Goal: Register for event/course

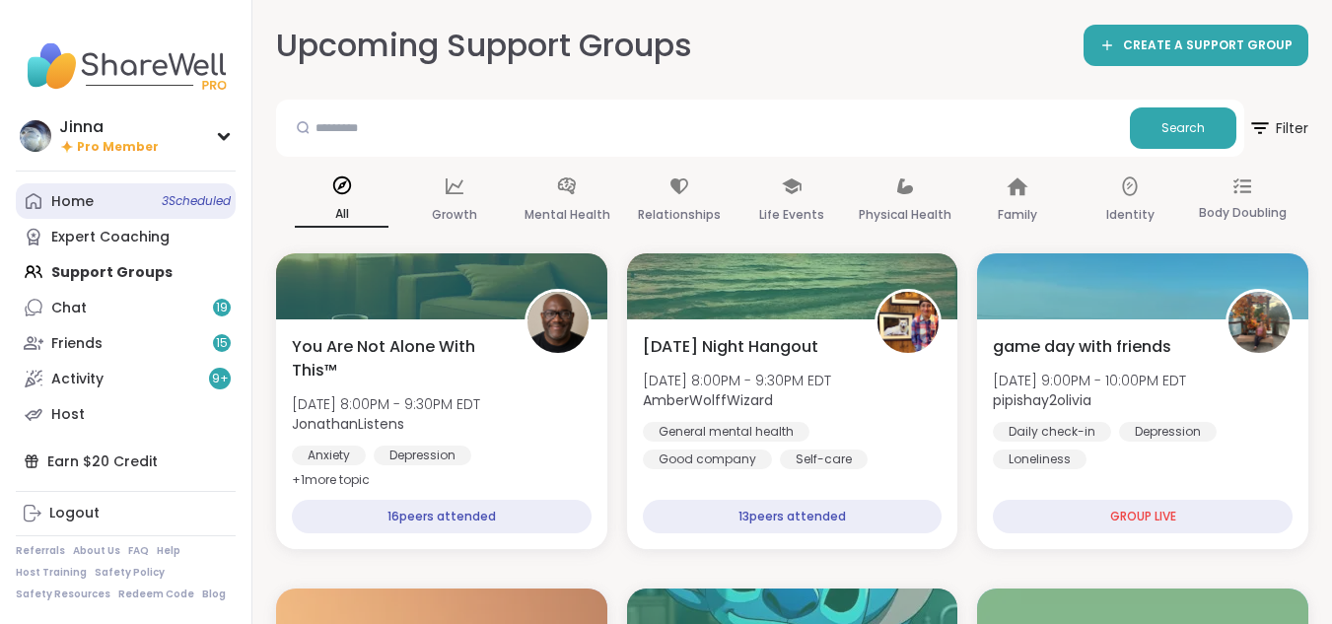
click at [83, 193] on div "Home 3 Scheduled" at bounding box center [72, 202] width 42 height 20
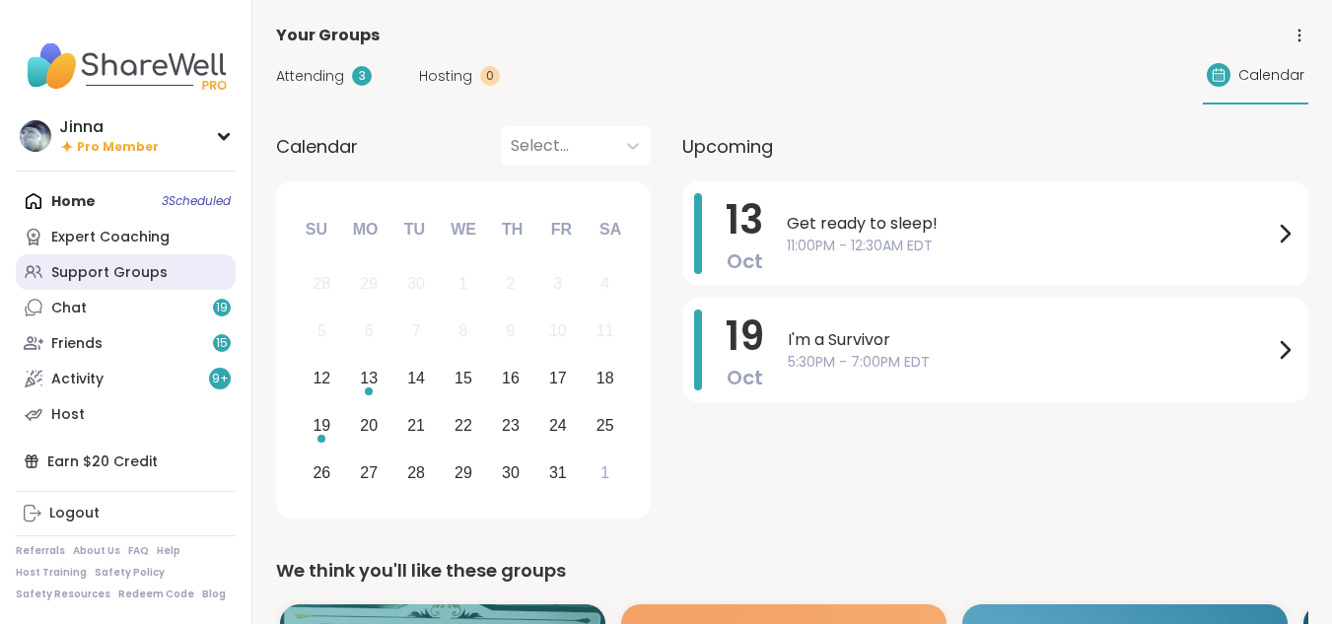
click at [97, 261] on link "Support Groups" at bounding box center [126, 271] width 220 height 35
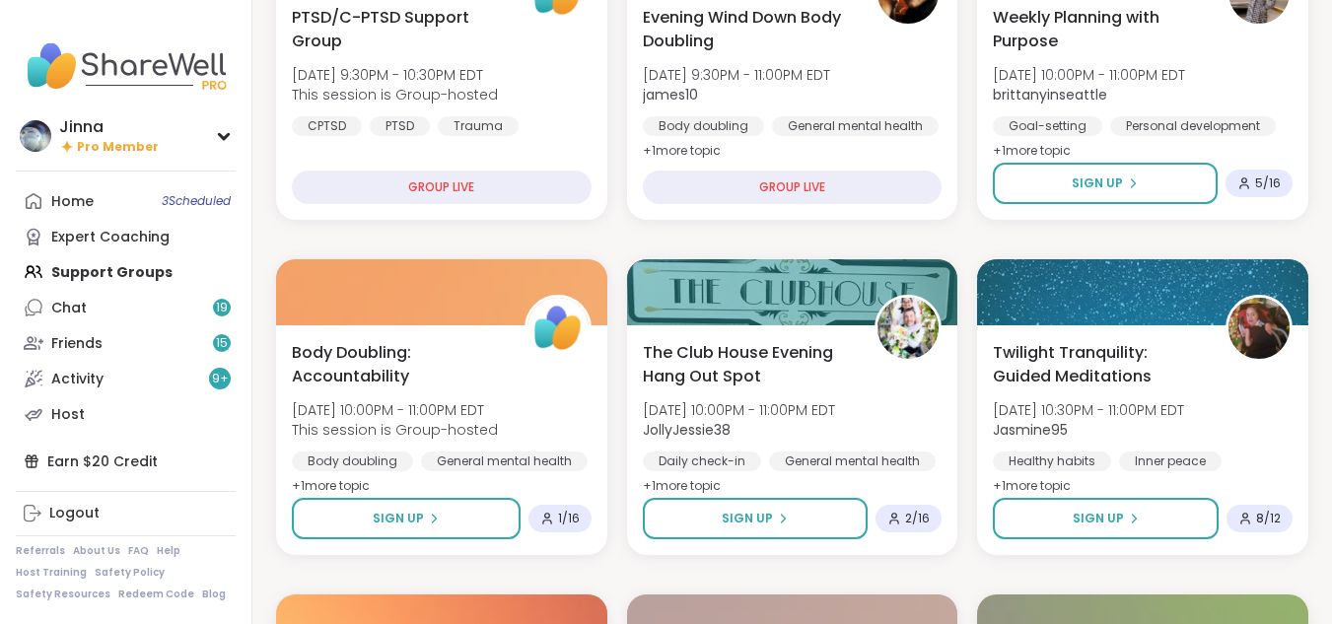
scroll to position [670, 0]
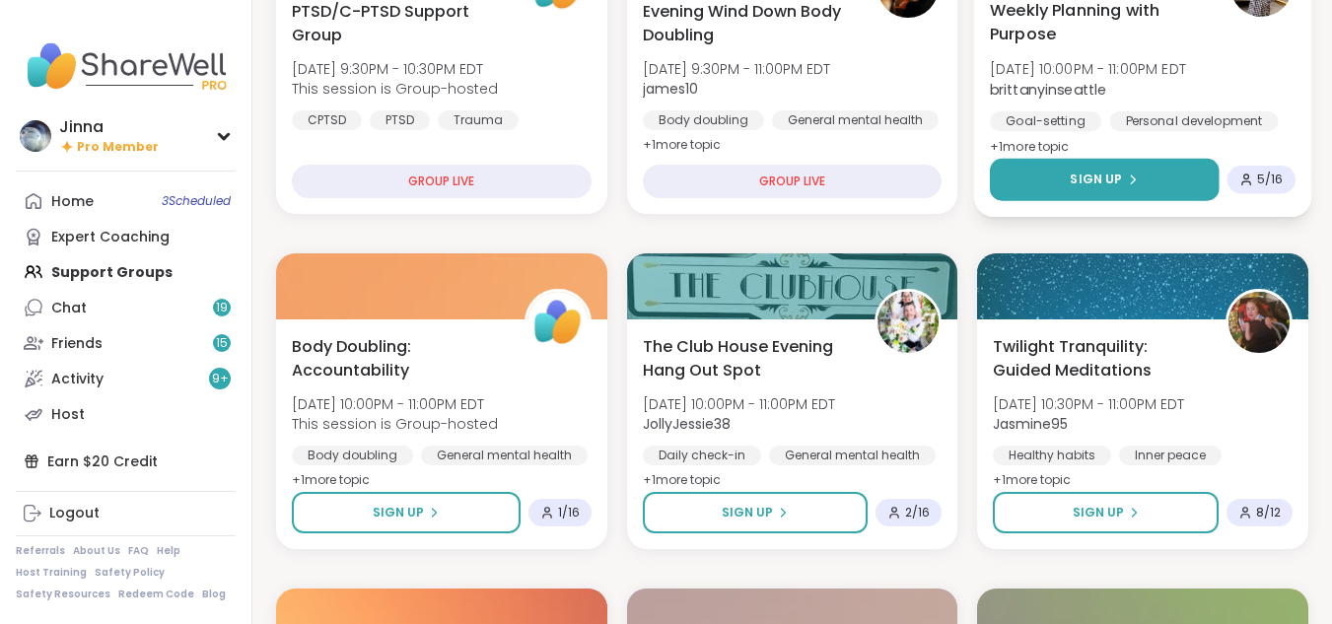
click at [1093, 162] on button "Sign Up" at bounding box center [1104, 180] width 229 height 42
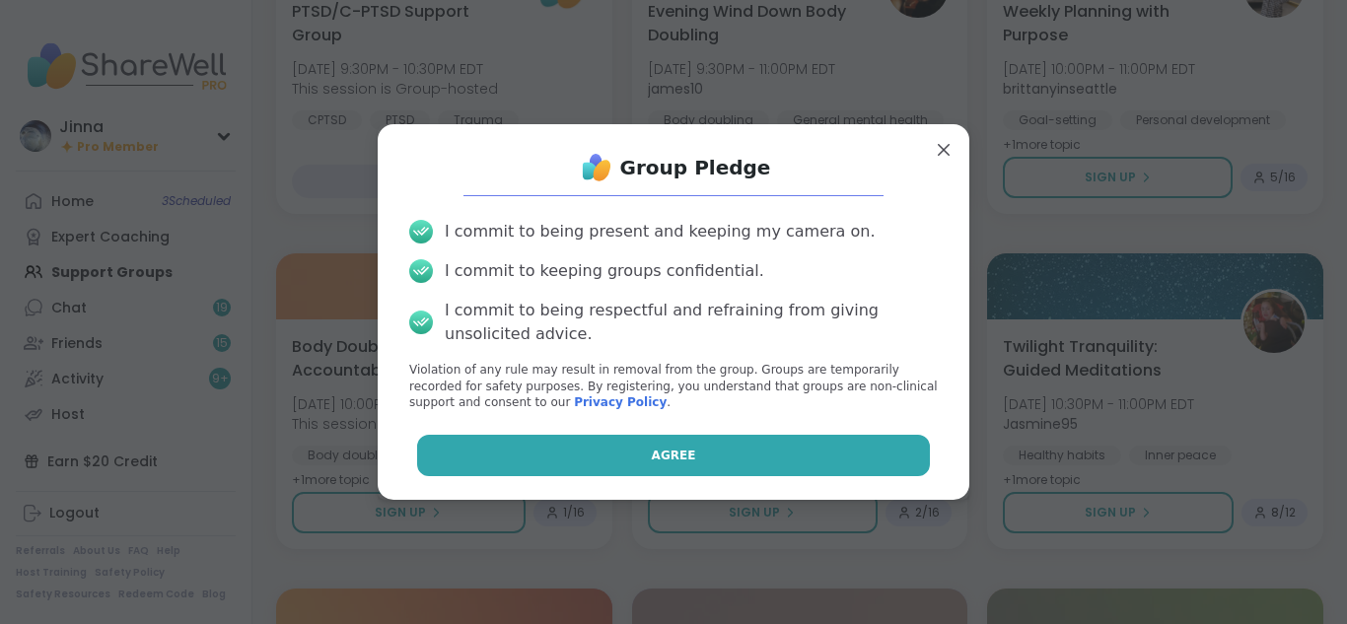
click at [707, 450] on button "Agree" at bounding box center [674, 455] width 514 height 41
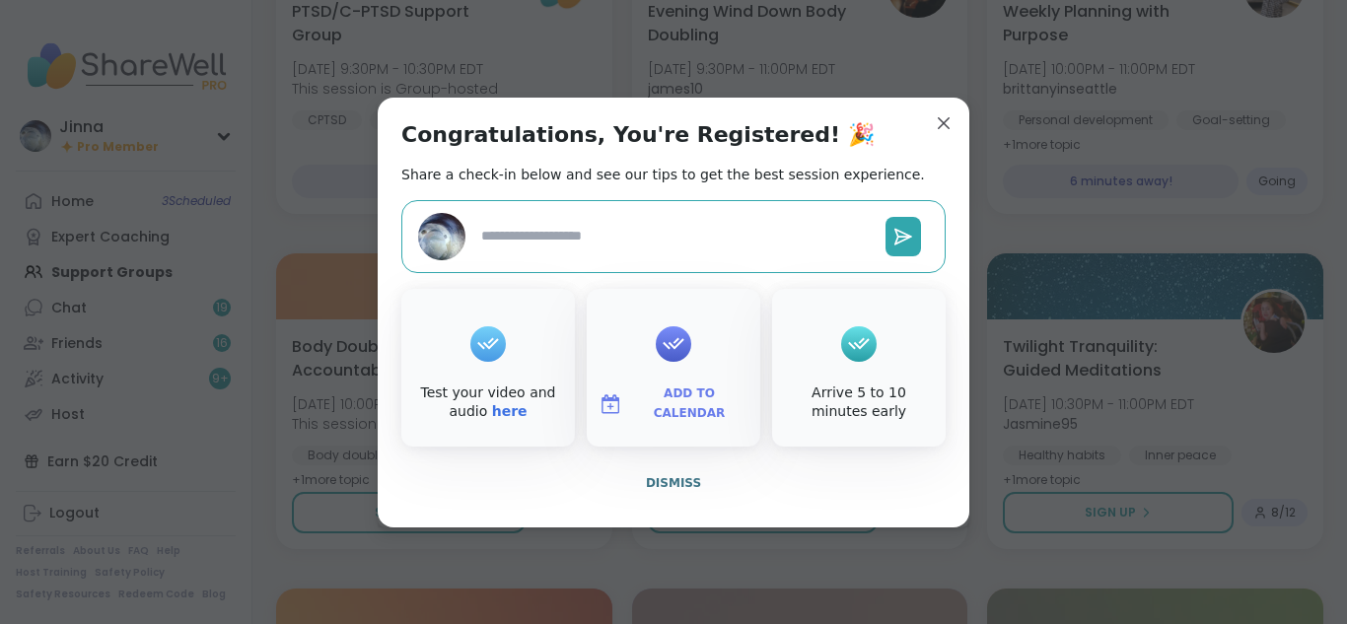
type textarea "*"
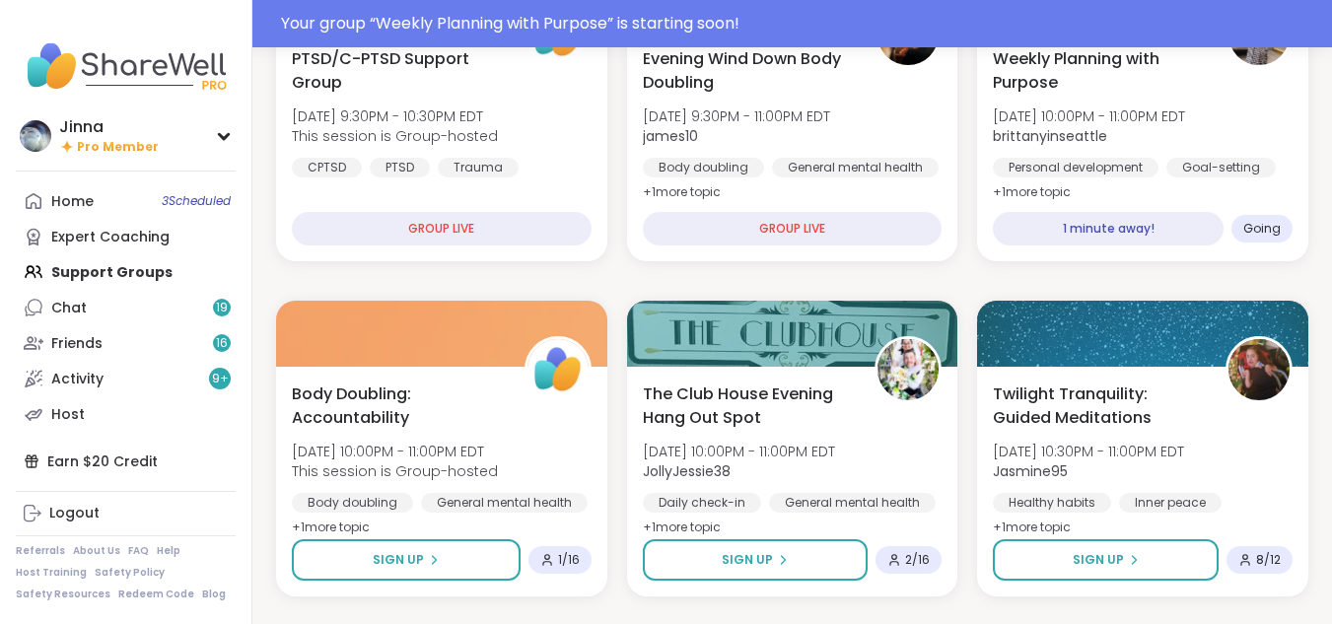
scroll to position [718, 0]
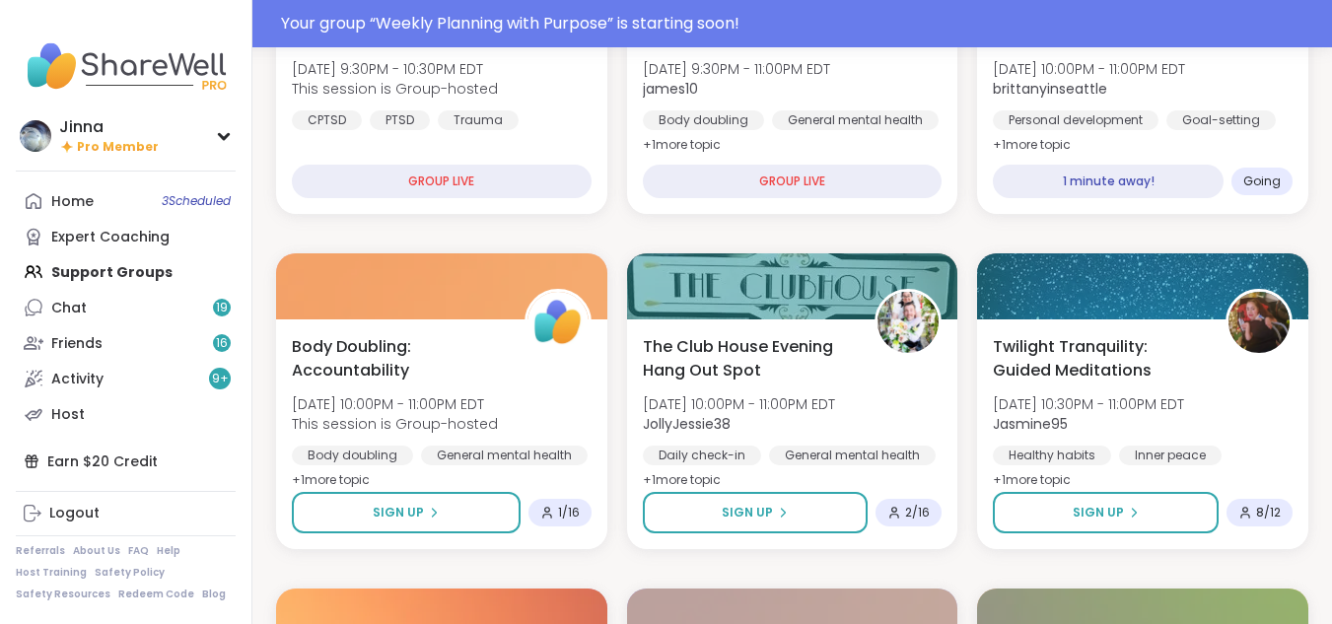
click at [934, 112] on div "General mental health" at bounding box center [855, 120] width 167 height 20
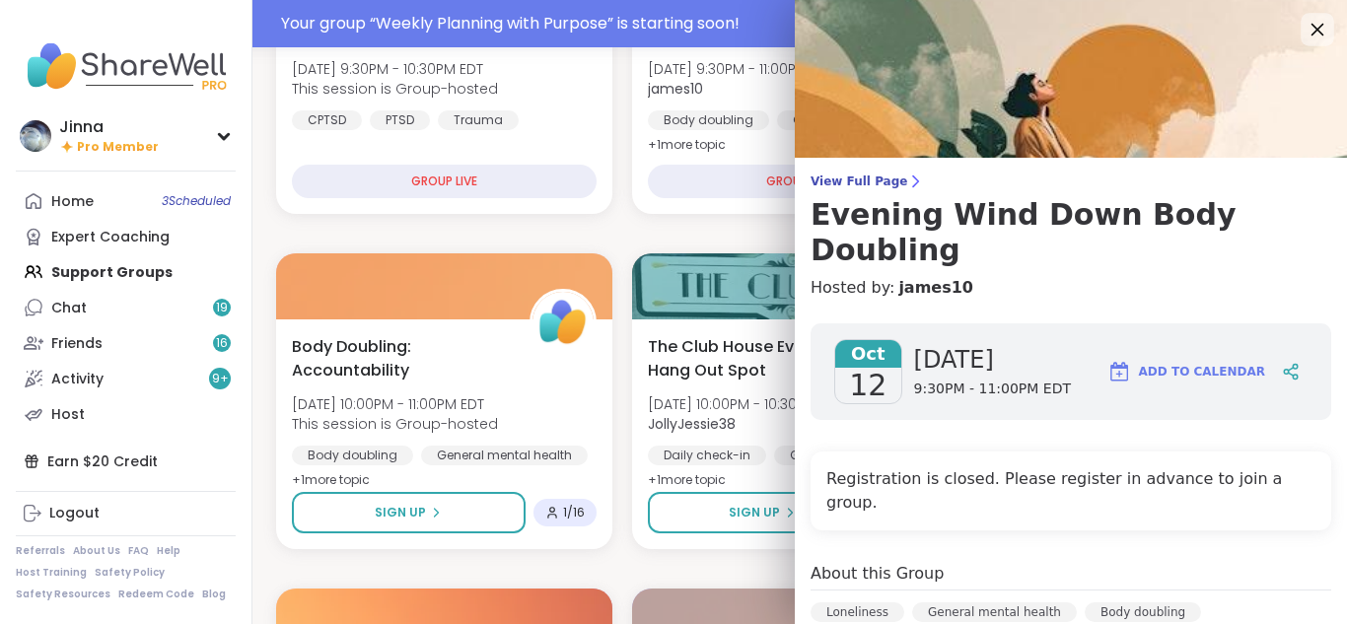
click at [1304, 20] on icon at bounding box center [1316, 29] width 25 height 25
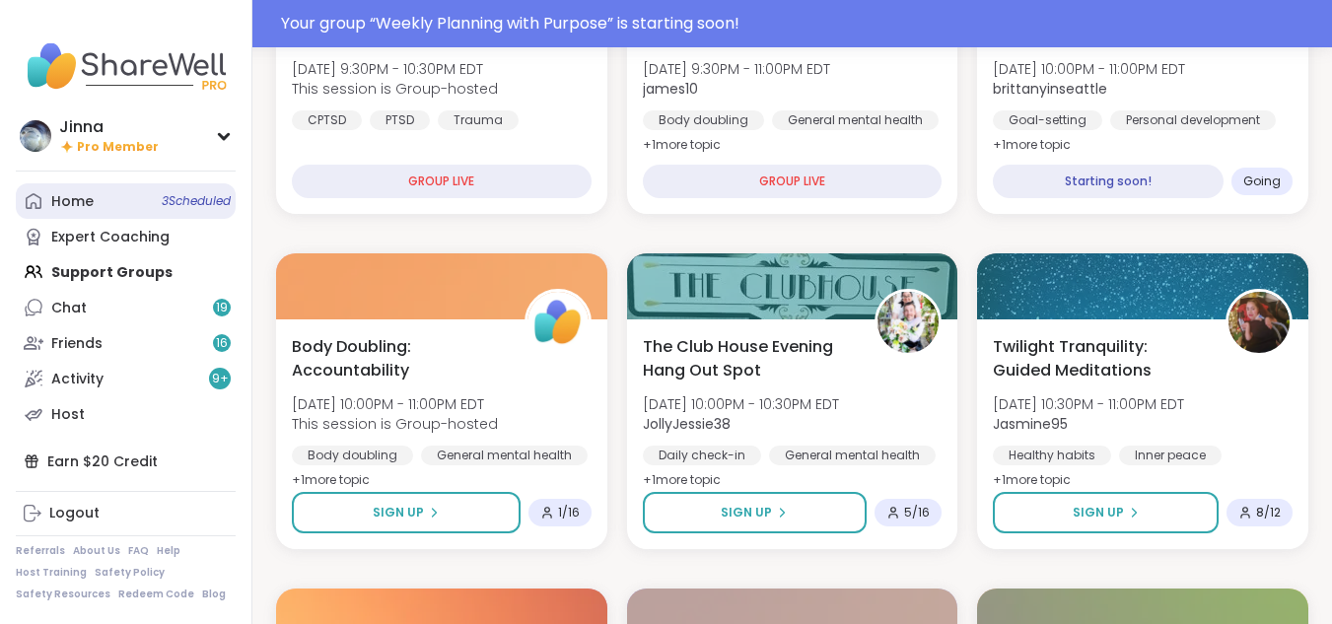
click at [74, 198] on div "Home 3 Scheduled" at bounding box center [72, 202] width 42 height 20
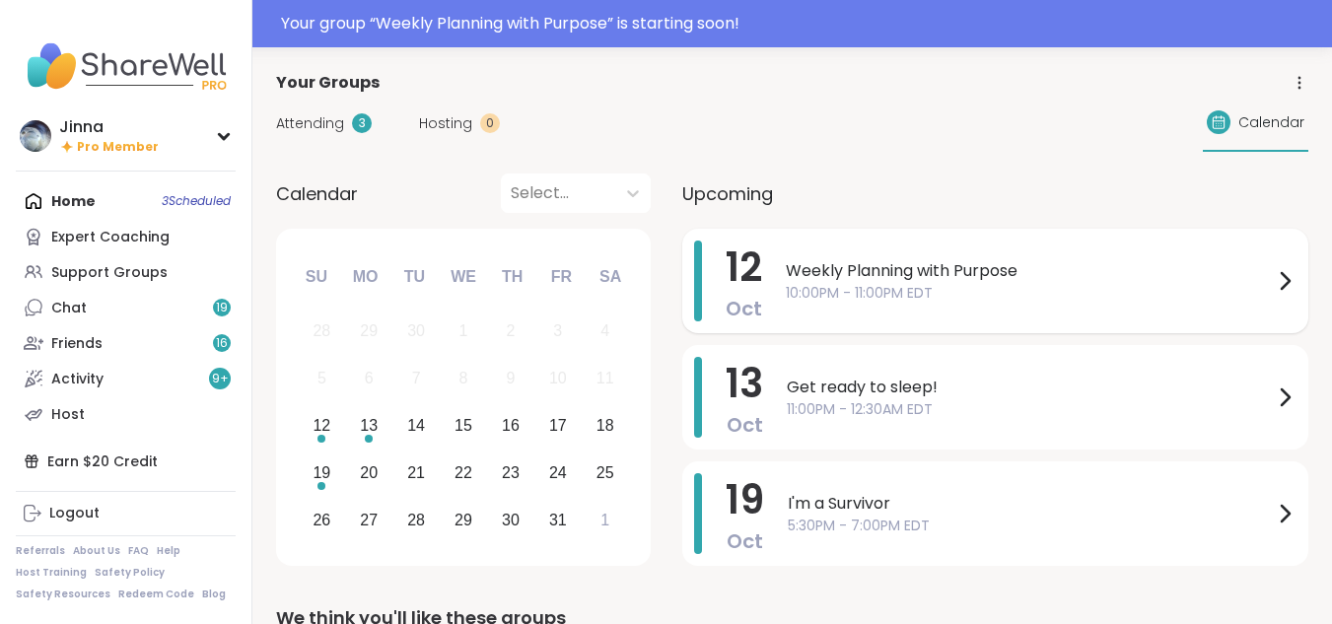
click at [918, 274] on span "Weekly Planning with Purpose" at bounding box center [1029, 271] width 487 height 24
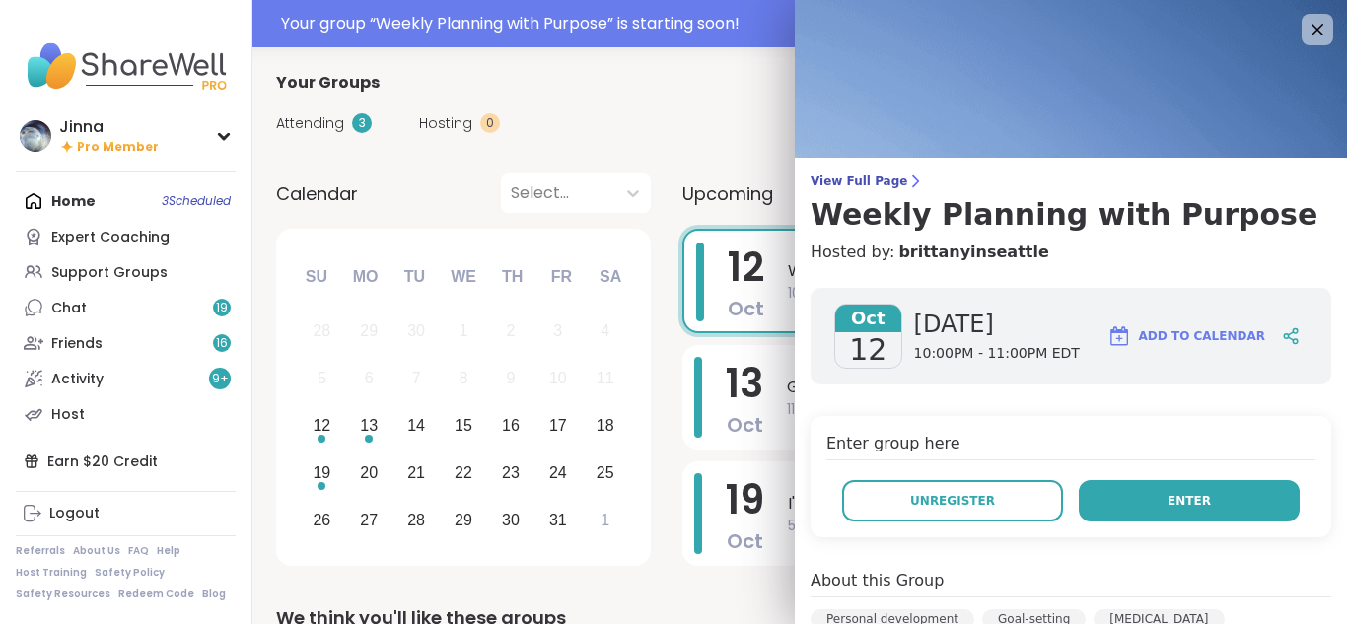
click at [1167, 494] on span "Enter" at bounding box center [1188, 501] width 43 height 18
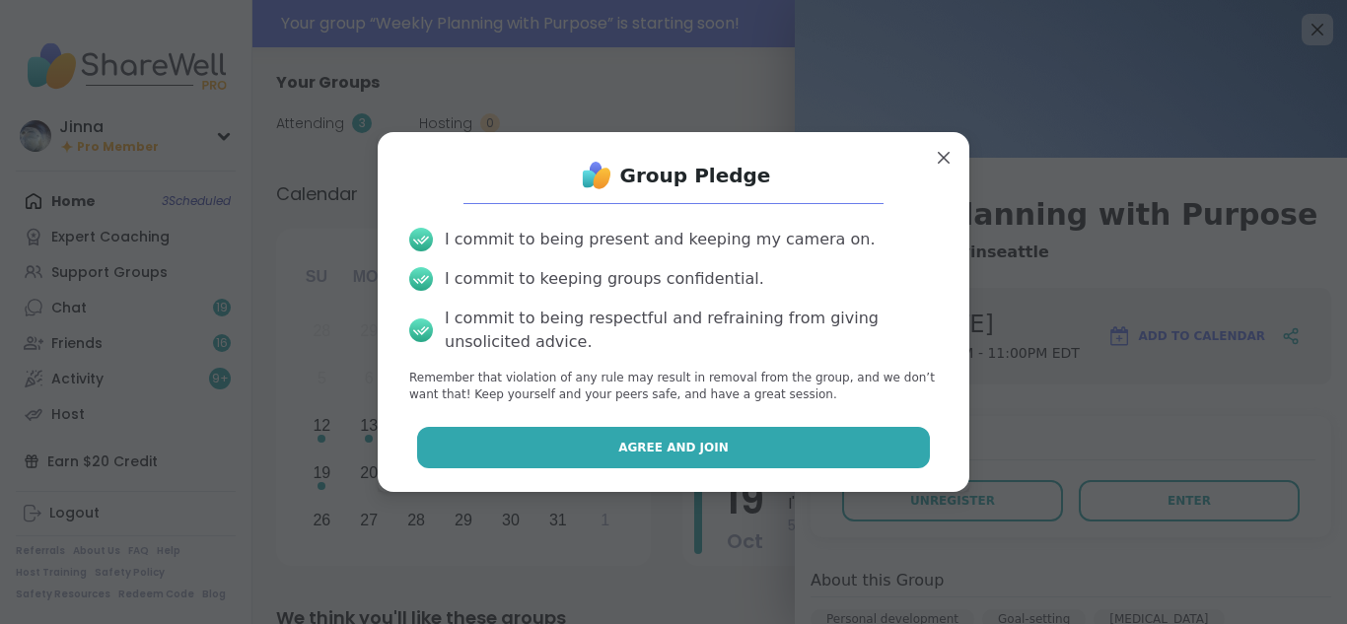
click at [682, 437] on button "Agree and Join" at bounding box center [674, 447] width 514 height 41
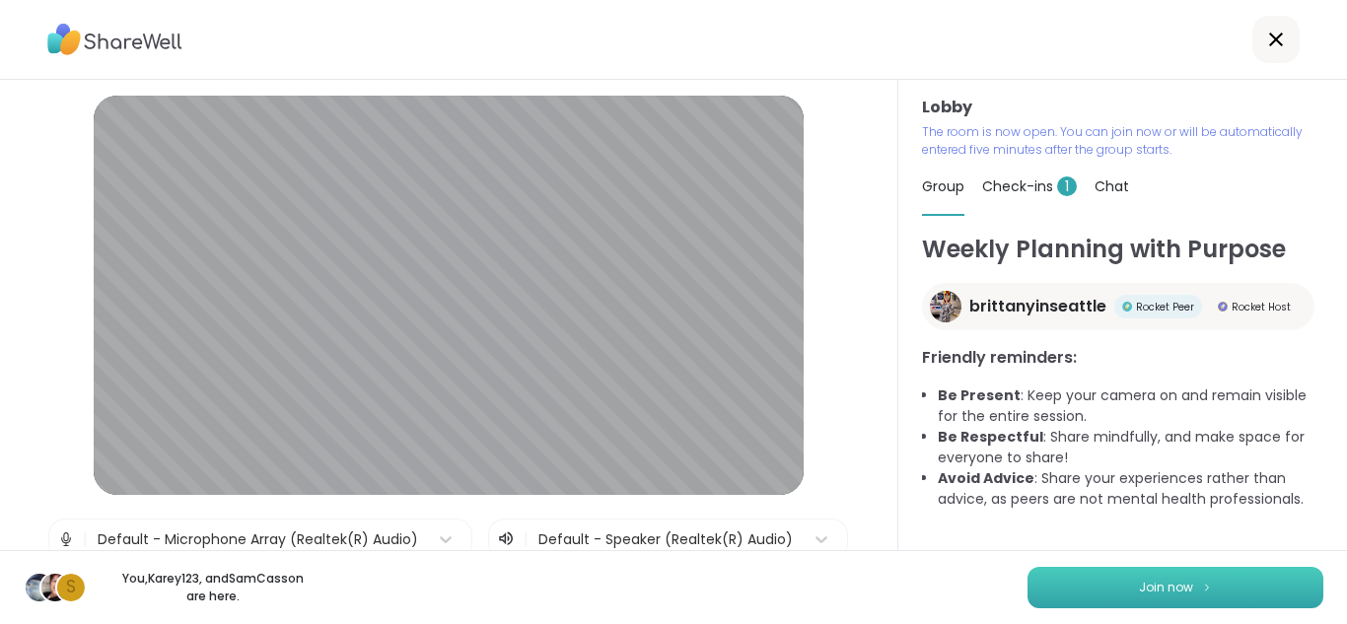
click at [1153, 582] on span "Join now" at bounding box center [1166, 588] width 54 height 18
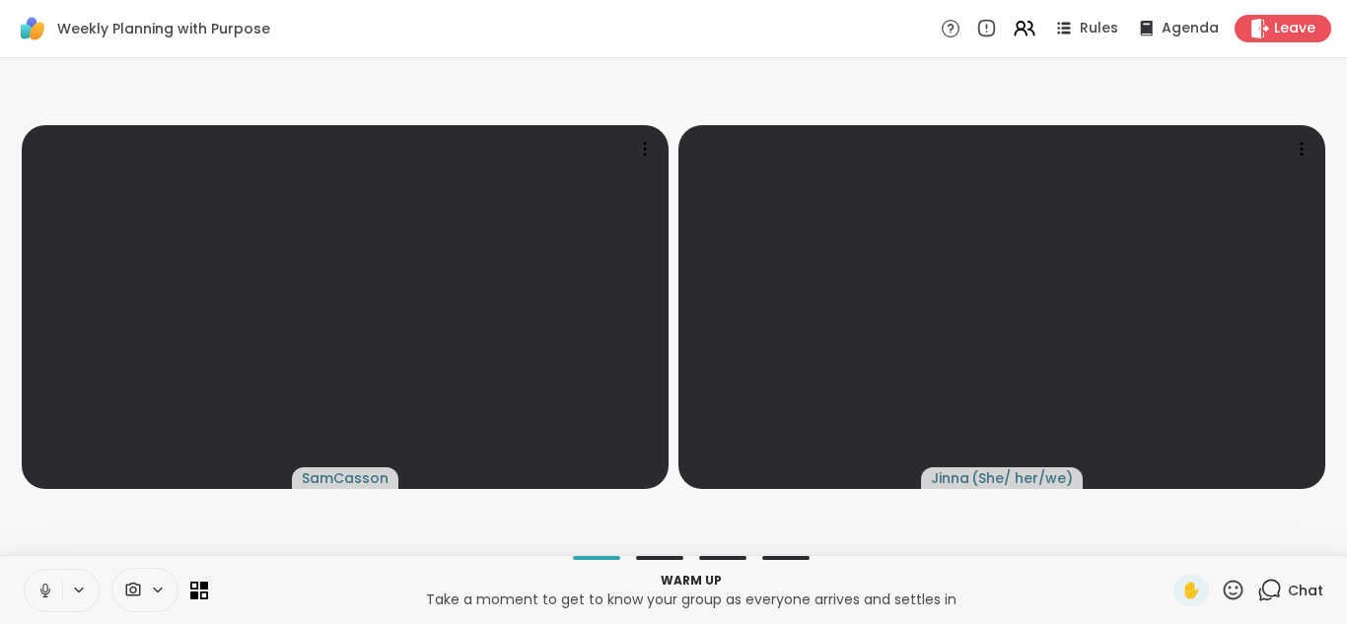
click at [43, 583] on icon at bounding box center [45, 591] width 18 height 18
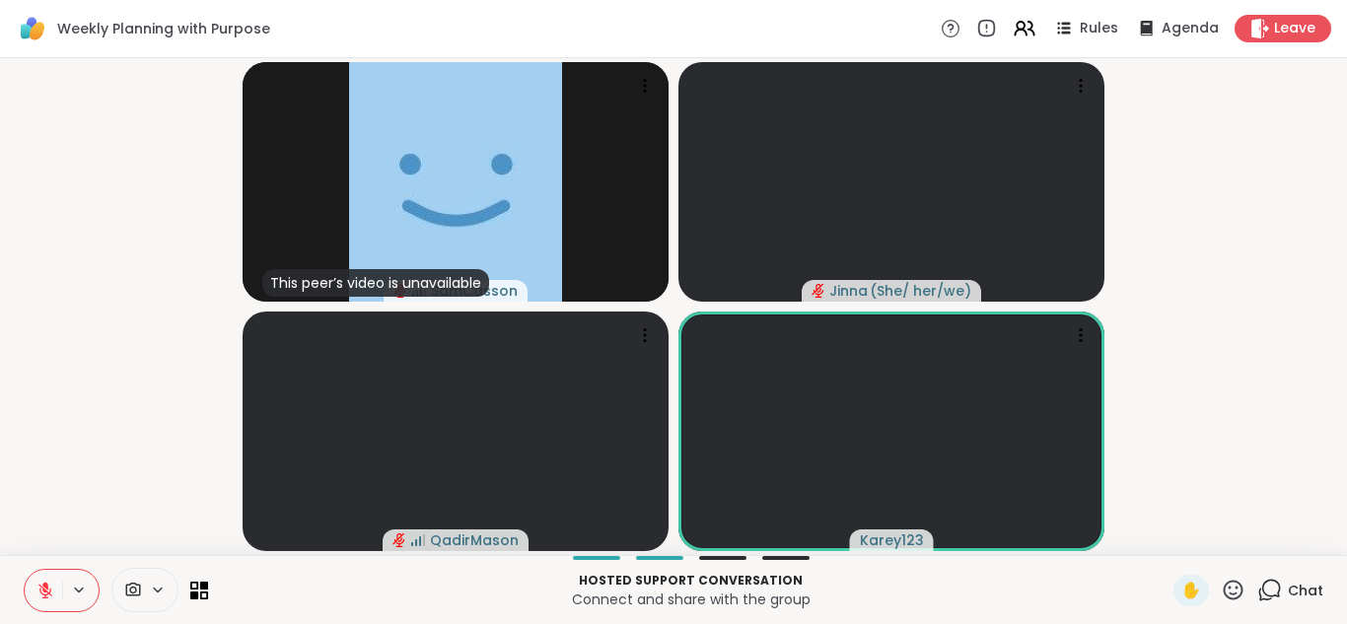
click at [43, 583] on icon at bounding box center [45, 591] width 18 height 18
